Goal: Transaction & Acquisition: Purchase product/service

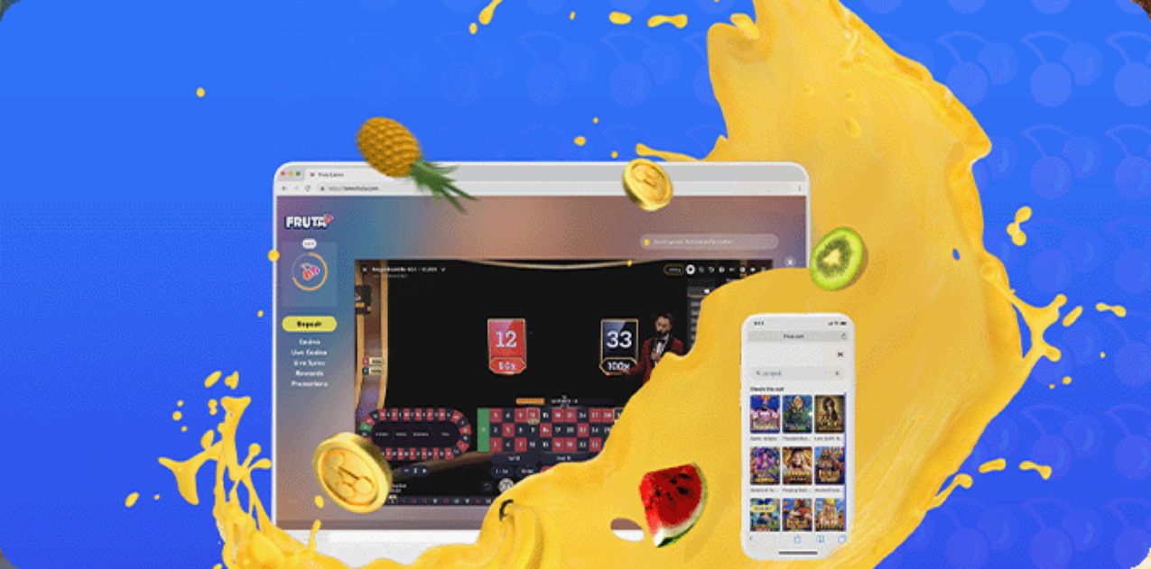
click at [55, 72] on span "Talletus" at bounding box center [34, 66] width 41 height 14
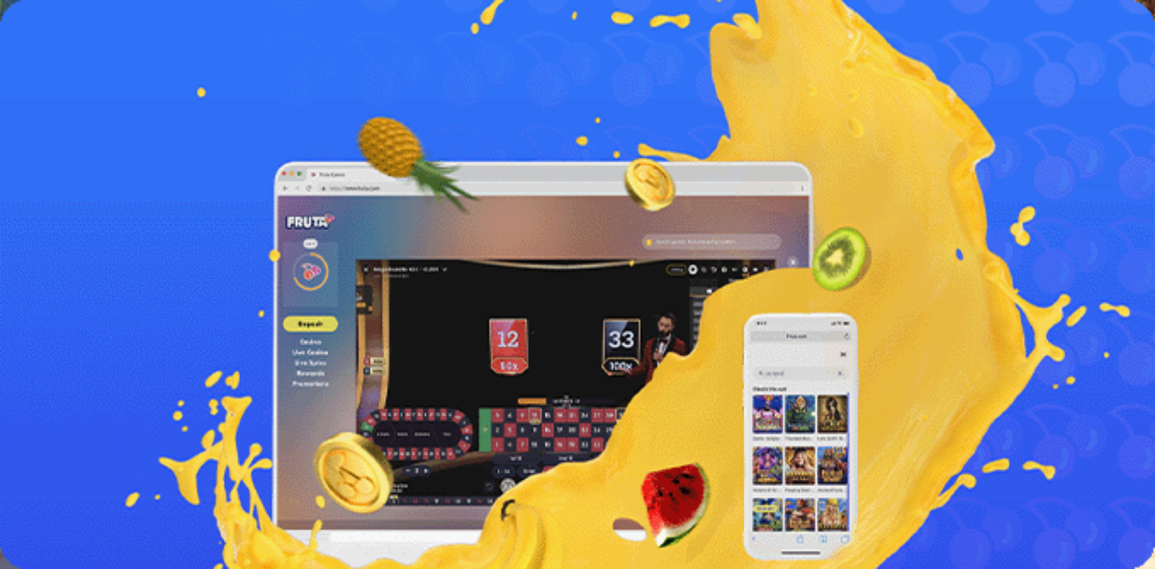
click at [108, 72] on span "Kirjaudu" at bounding box center [125, 66] width 44 height 14
click at [103, 72] on span "Kirjaudu" at bounding box center [125, 66] width 44 height 14
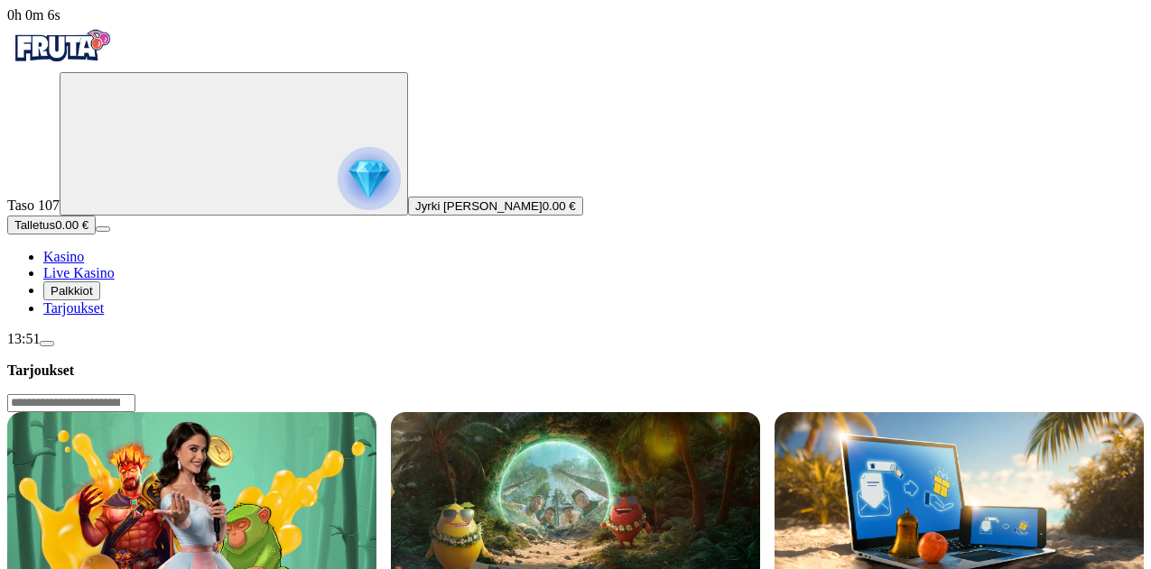
click at [55, 232] on span "Talletus" at bounding box center [34, 225] width 41 height 14
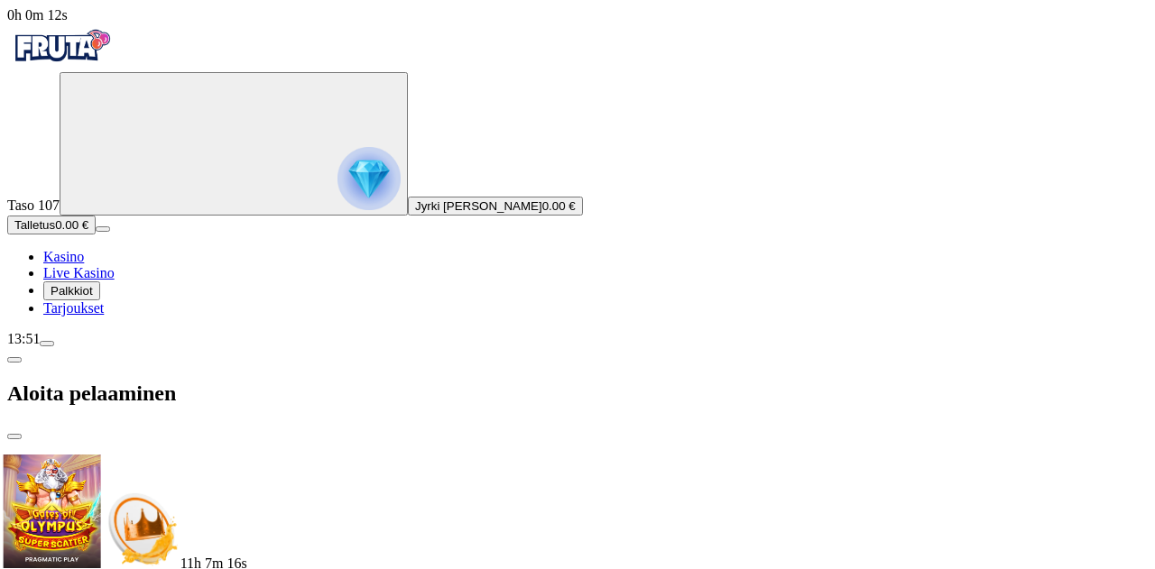
drag, startPoint x: 529, startPoint y: 171, endPoint x: 171, endPoint y: 138, distance: 359.7
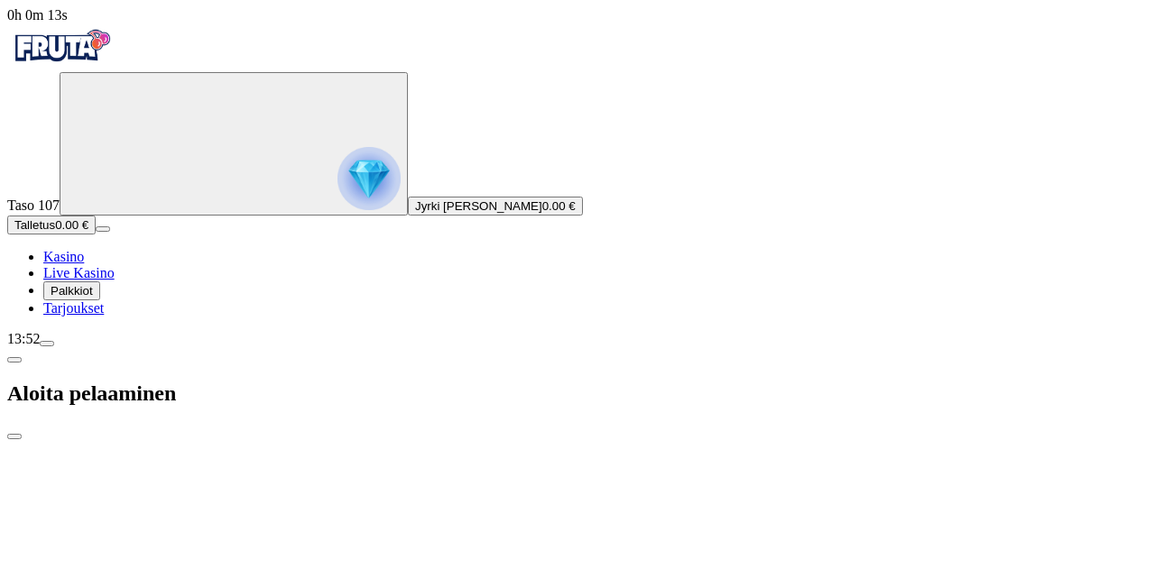
drag, startPoint x: 506, startPoint y: 163, endPoint x: 151, endPoint y: 131, distance: 357.0
drag, startPoint x: 517, startPoint y: 174, endPoint x: 122, endPoint y: 135, distance: 397.1
drag, startPoint x: 500, startPoint y: 150, endPoint x: 16, endPoint y: 79, distance: 488.8
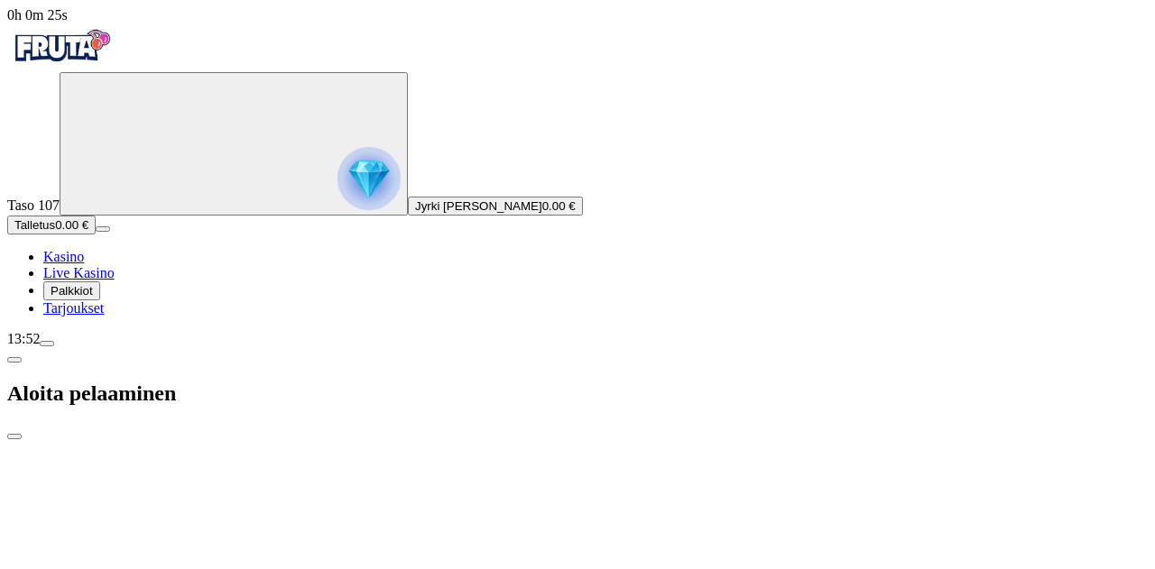
type input "**"
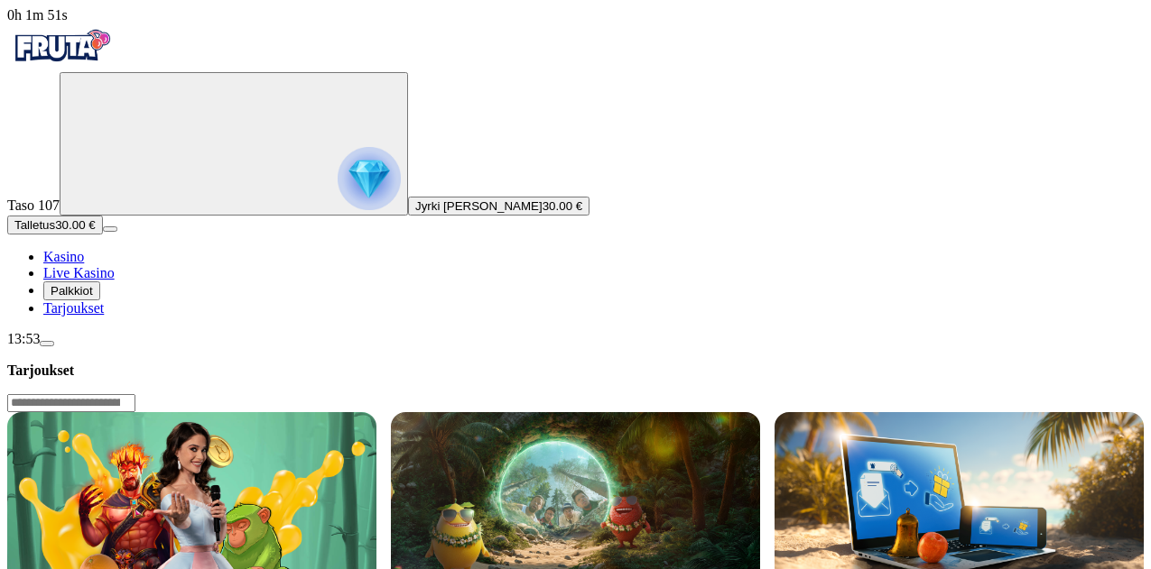
click at [84, 50] on img "Primary" at bounding box center [61, 45] width 108 height 45
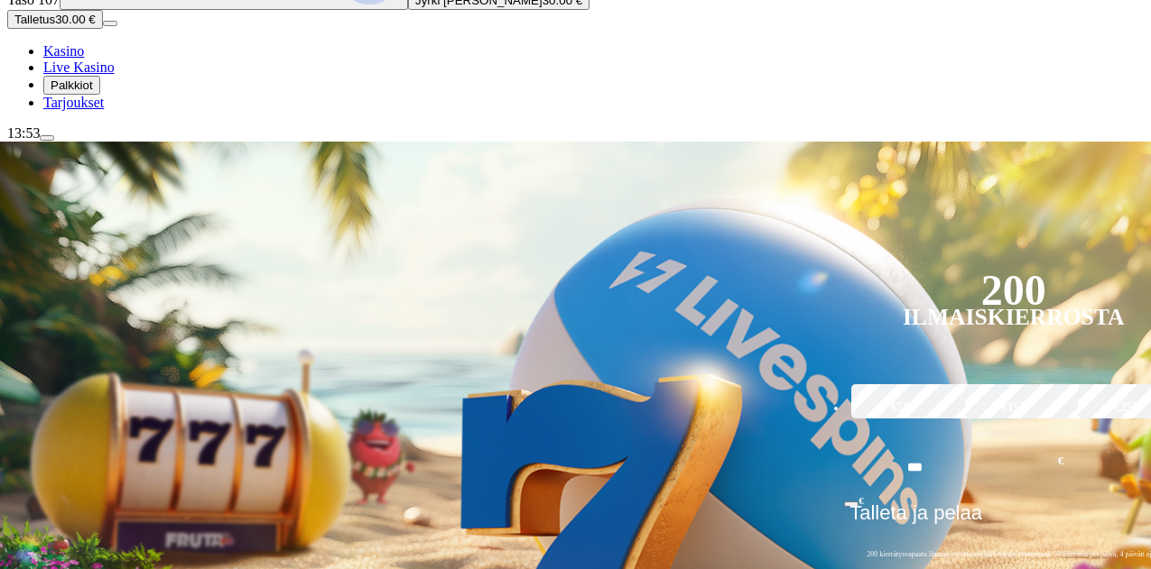
scroll to position [240, 0]
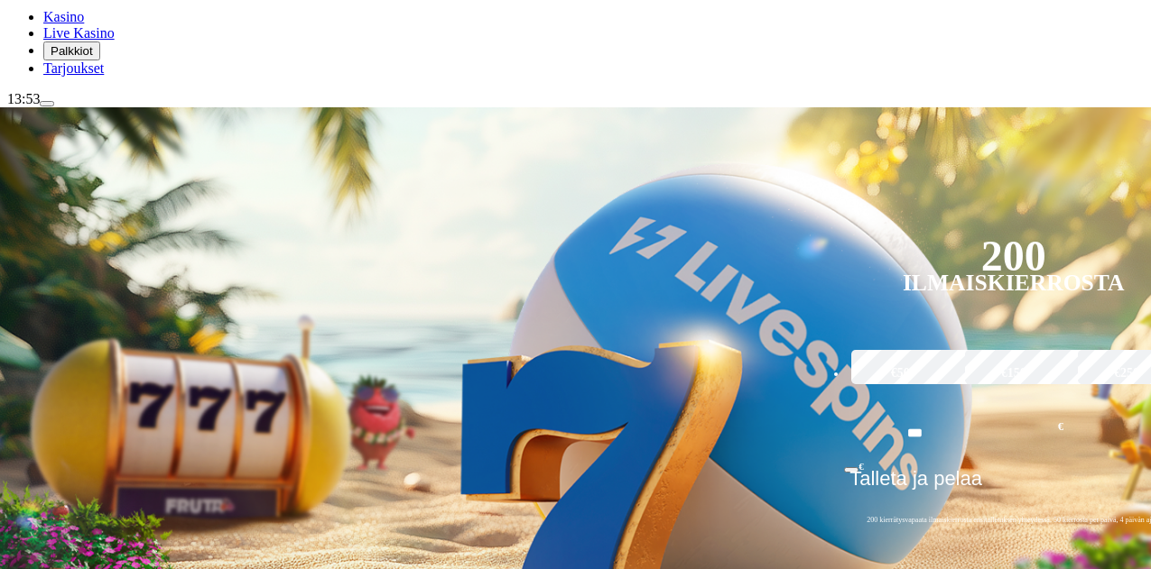
type input "********"
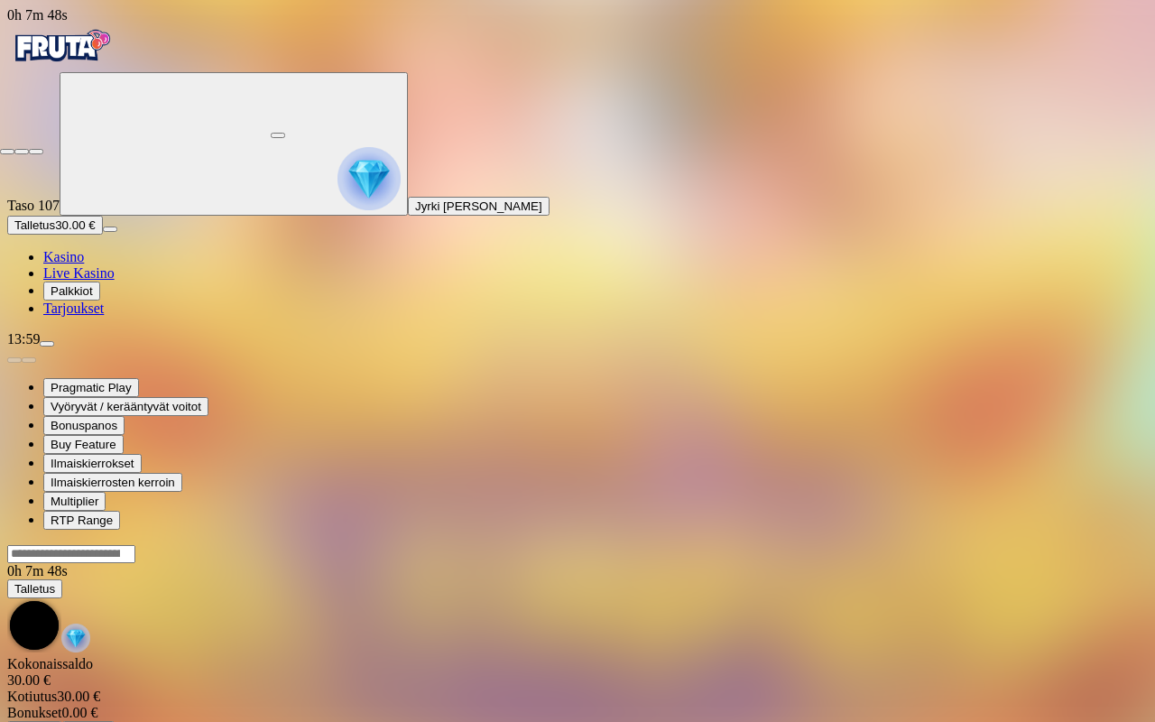
click at [7, 152] on span "close icon" at bounding box center [7, 152] width 0 height 0
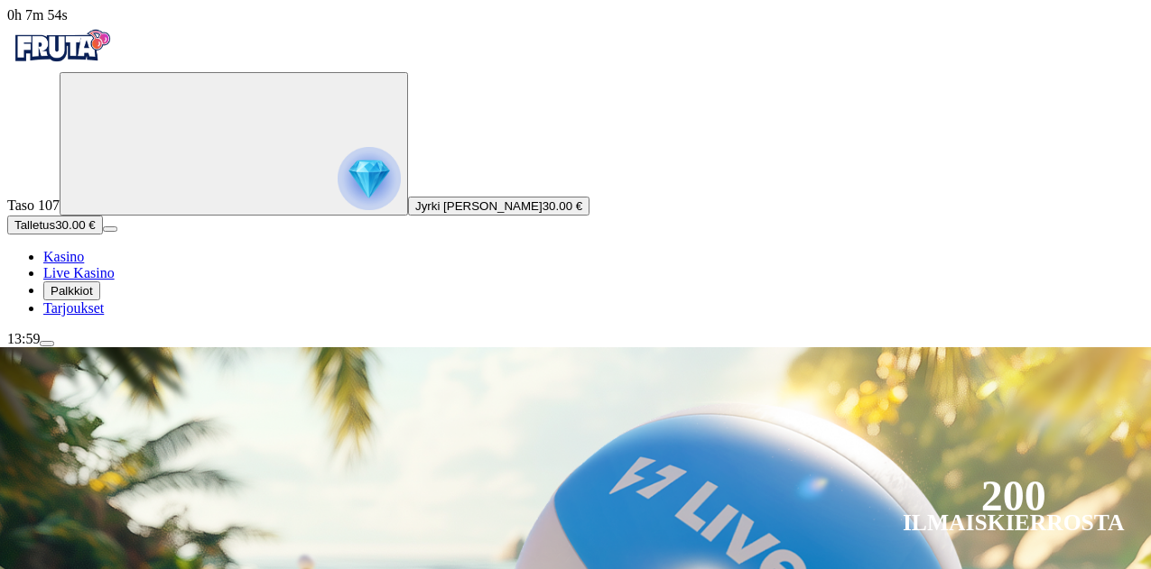
click at [64, 300] on button "Palkkiot" at bounding box center [71, 291] width 57 height 19
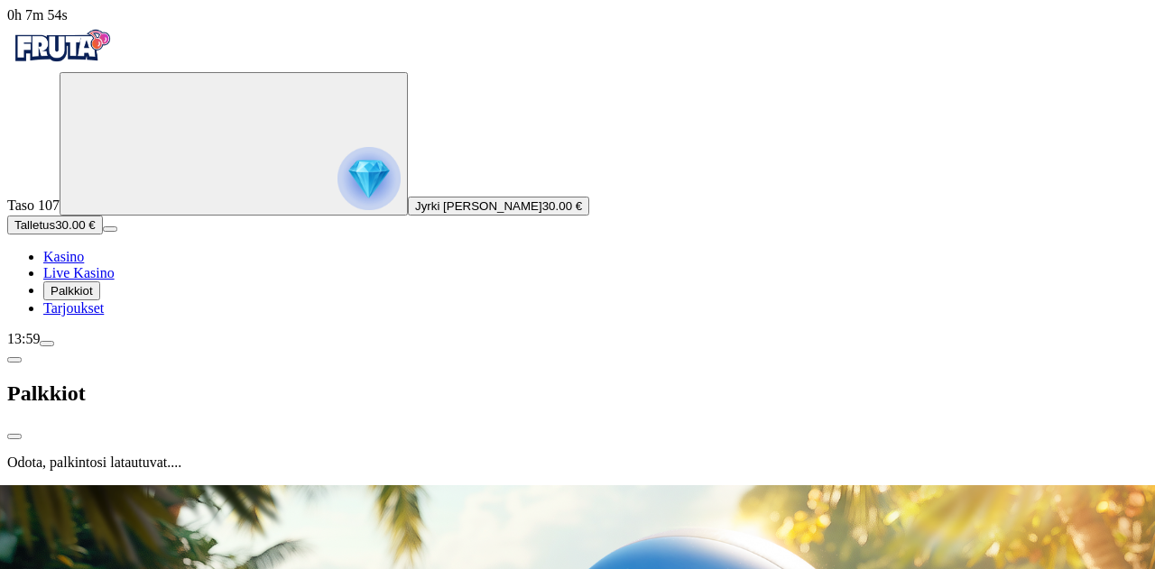
click at [93, 298] on span "Palkkiot" at bounding box center [72, 291] width 42 height 14
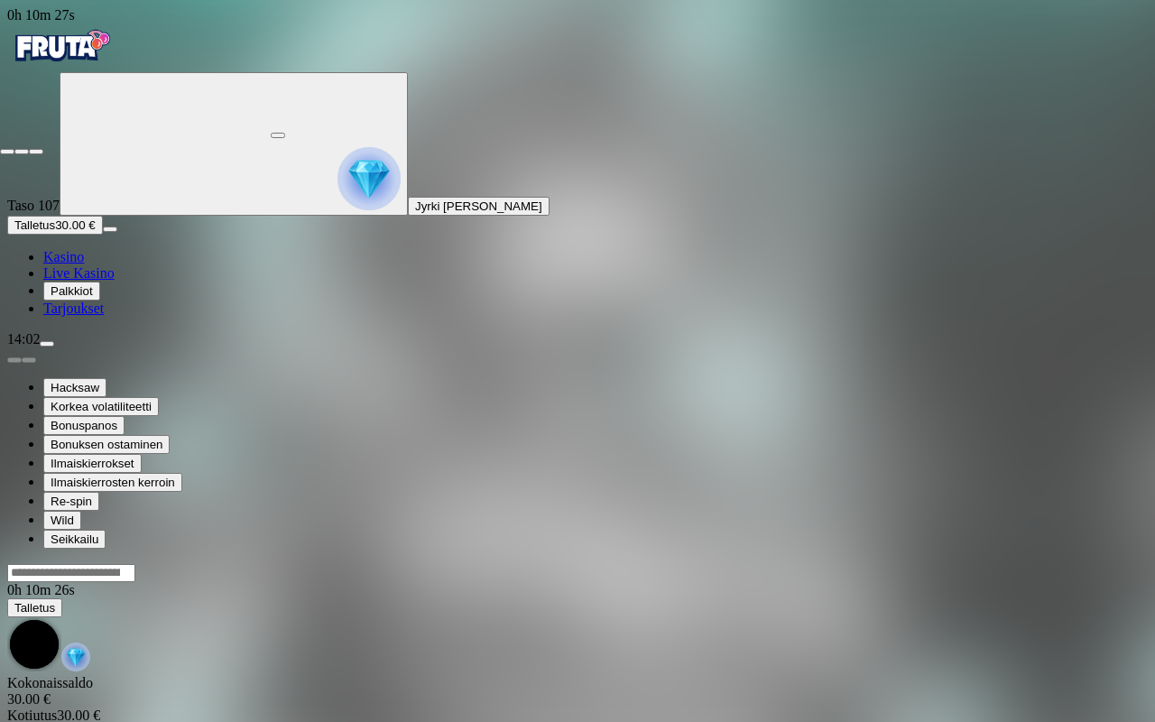
click at [36, 152] on span "fullscreen-exit icon" at bounding box center [36, 152] width 0 height 0
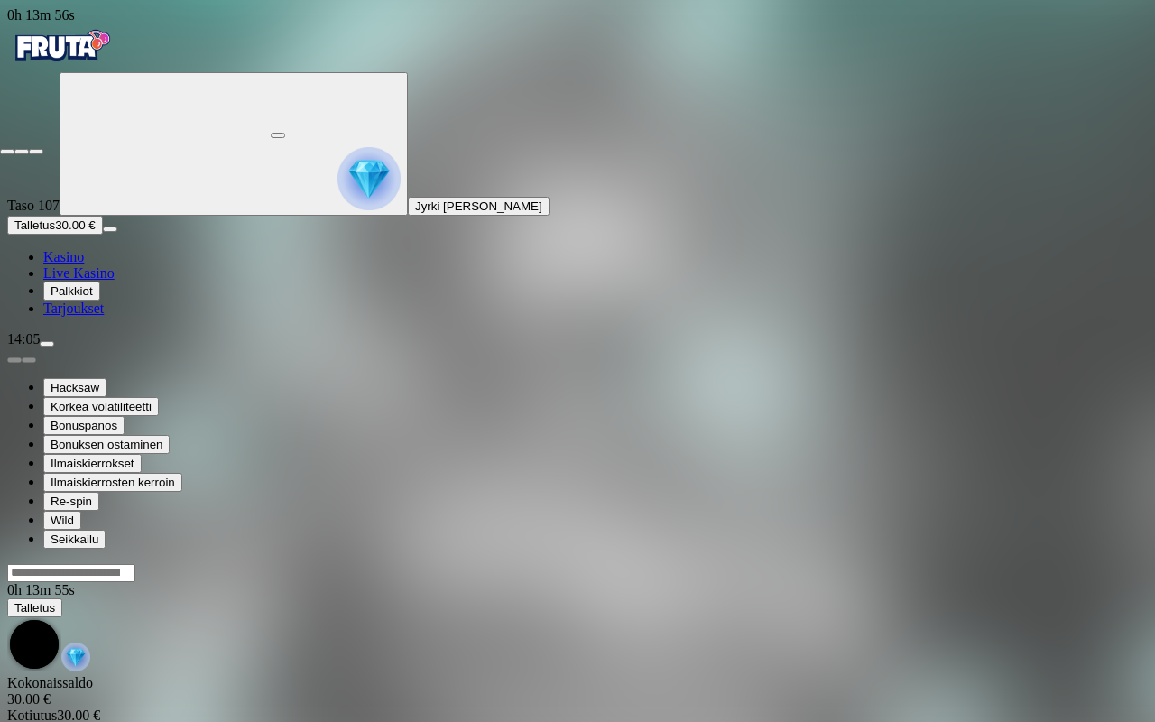
click at [43, 149] on button "button" at bounding box center [36, 151] width 14 height 5
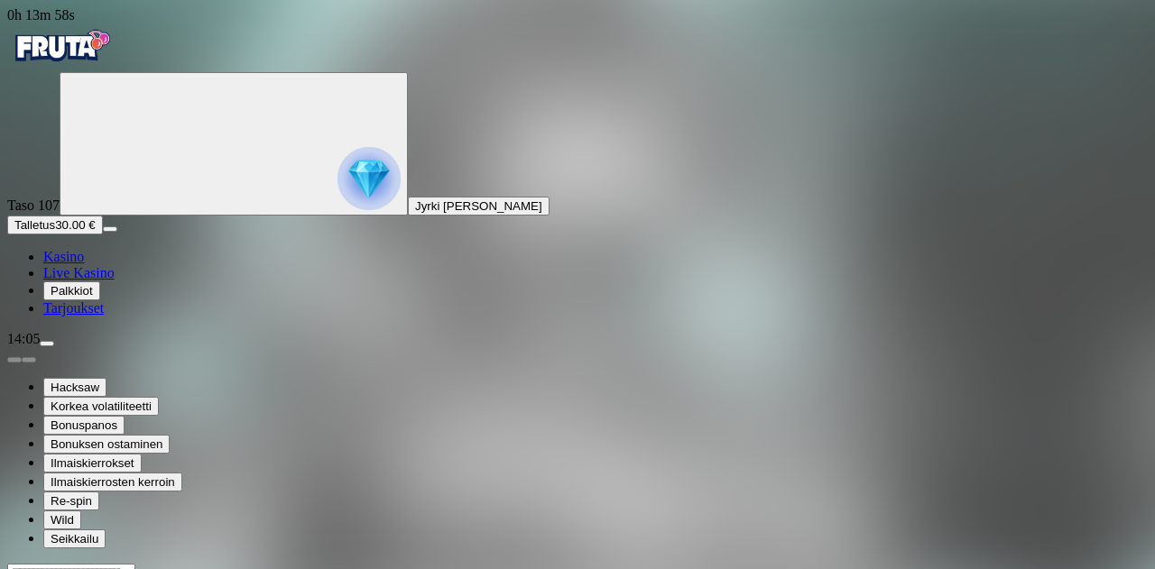
click at [54, 347] on button "menu" at bounding box center [47, 343] width 14 height 5
